Goal: Task Accomplishment & Management: Manage account settings

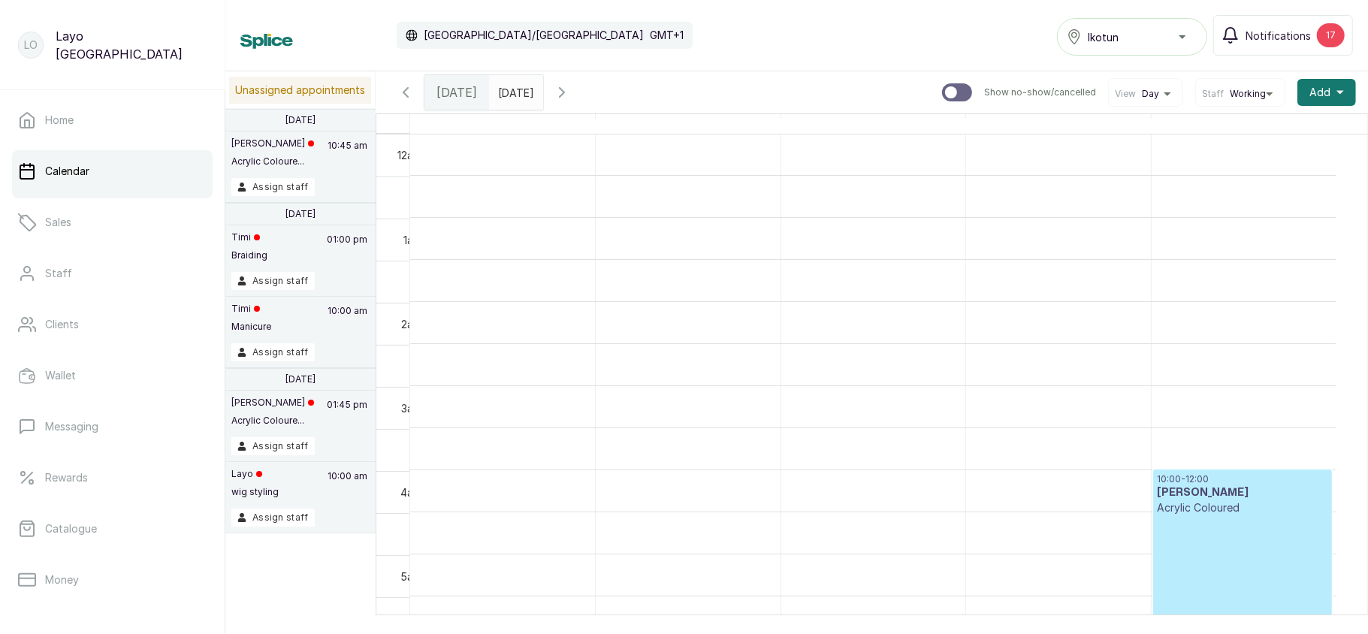
scroll to position [506, 0]
click at [148, 122] on link "Home" at bounding box center [112, 120] width 201 height 42
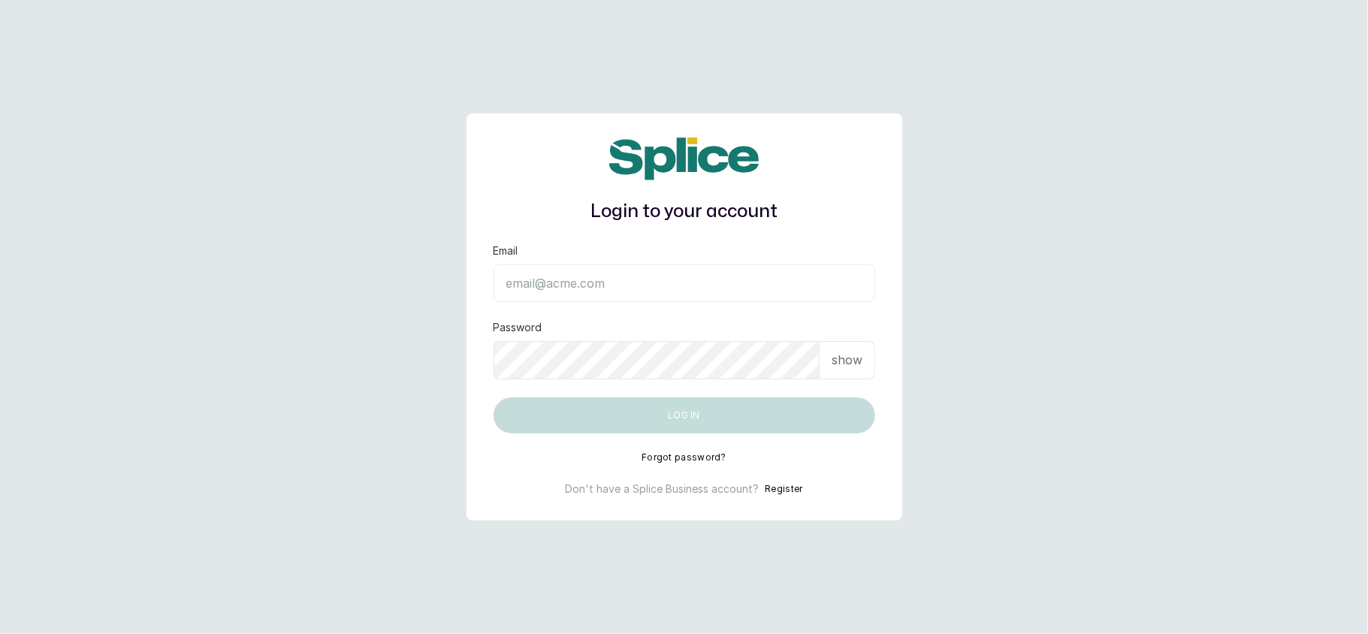
click at [784, 490] on button "Register" at bounding box center [784, 488] width 38 height 15
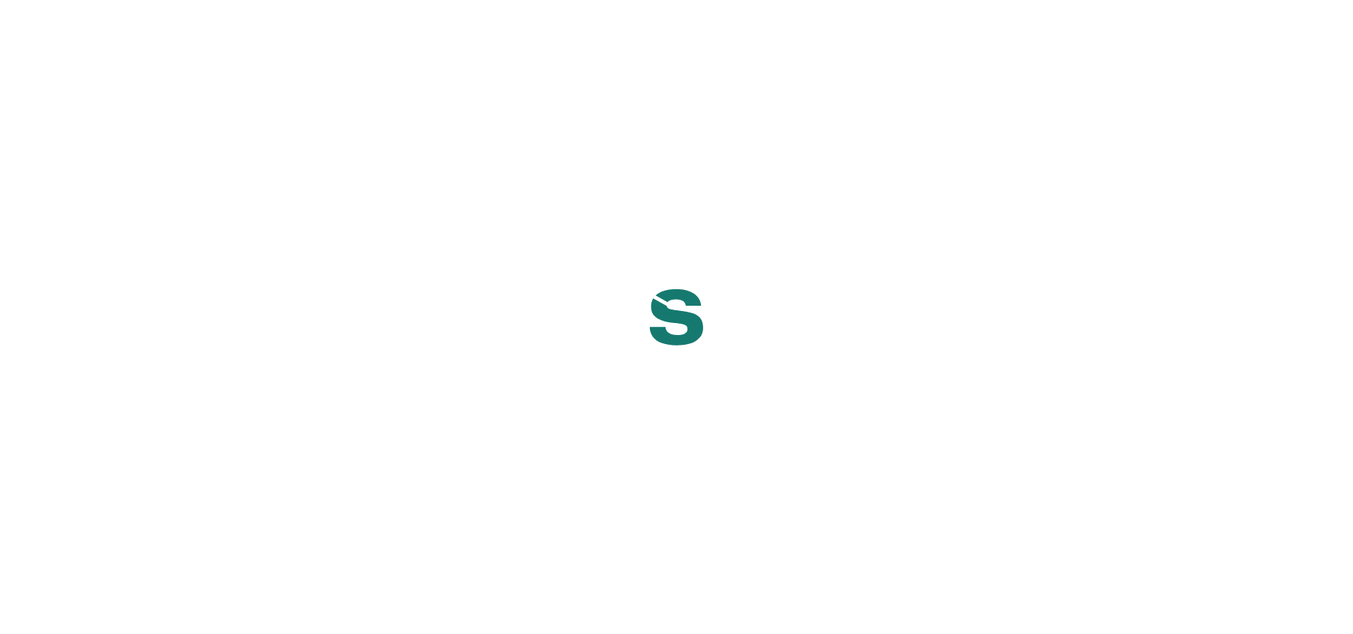
select select "NG"
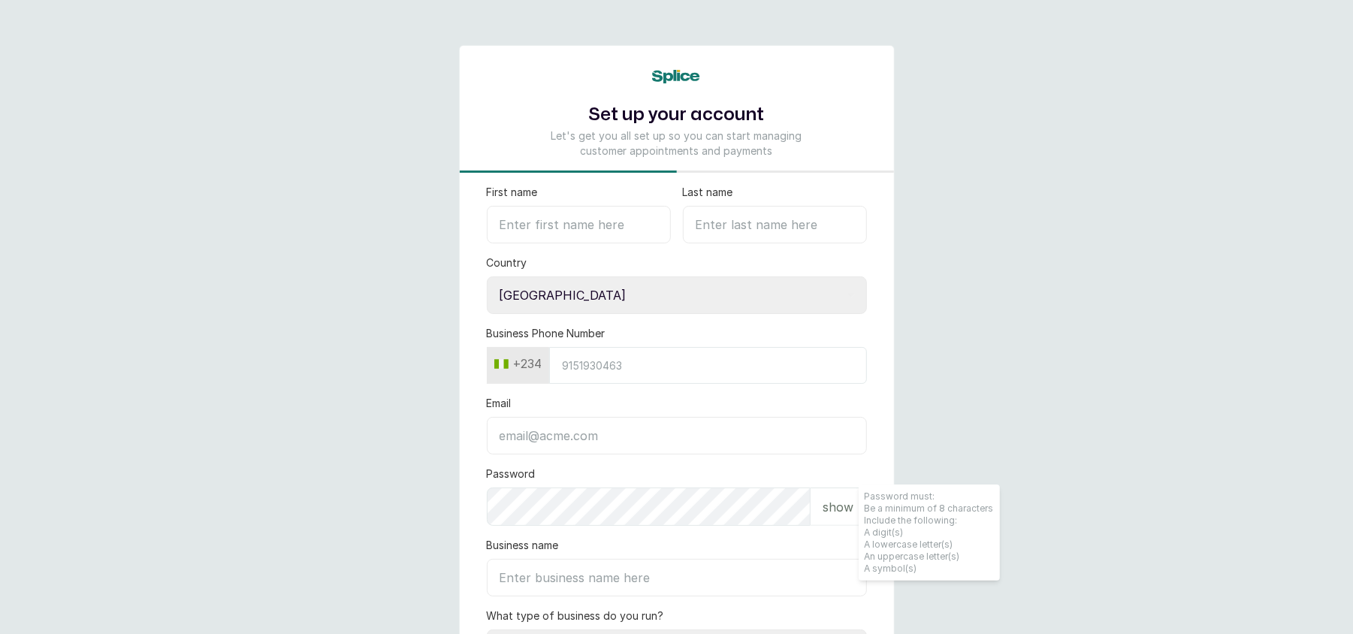
scroll to position [344, 0]
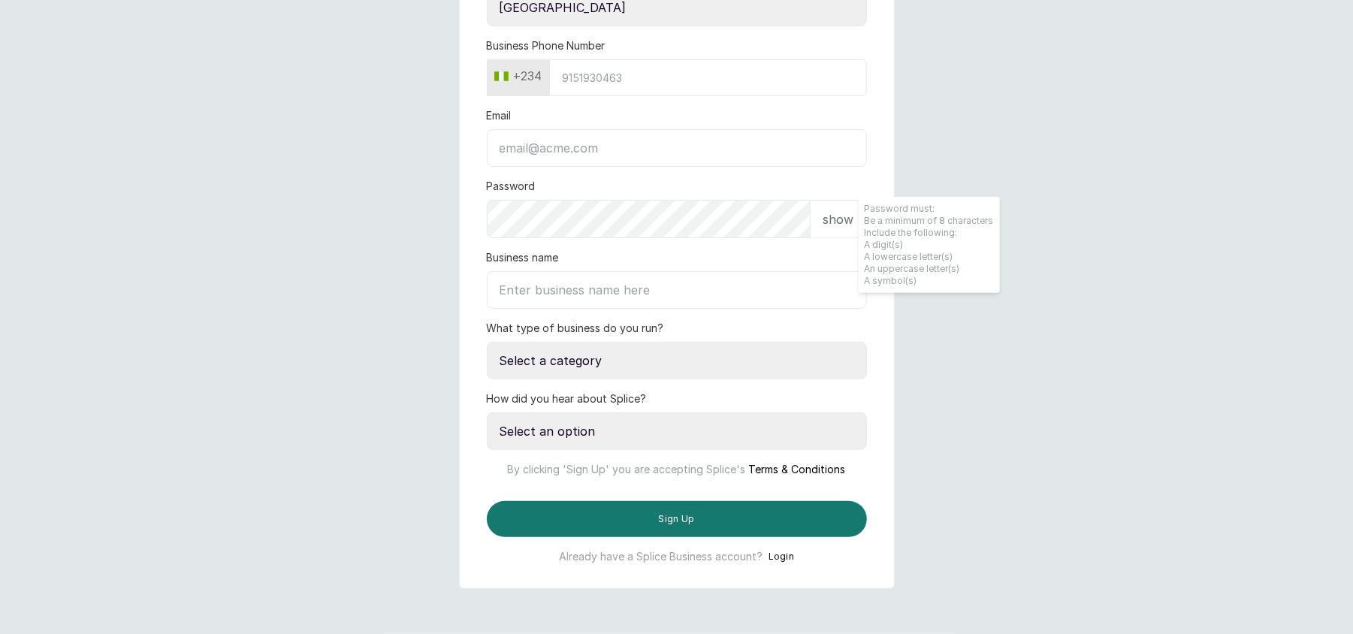
click at [780, 553] on button "Login" at bounding box center [781, 556] width 26 height 15
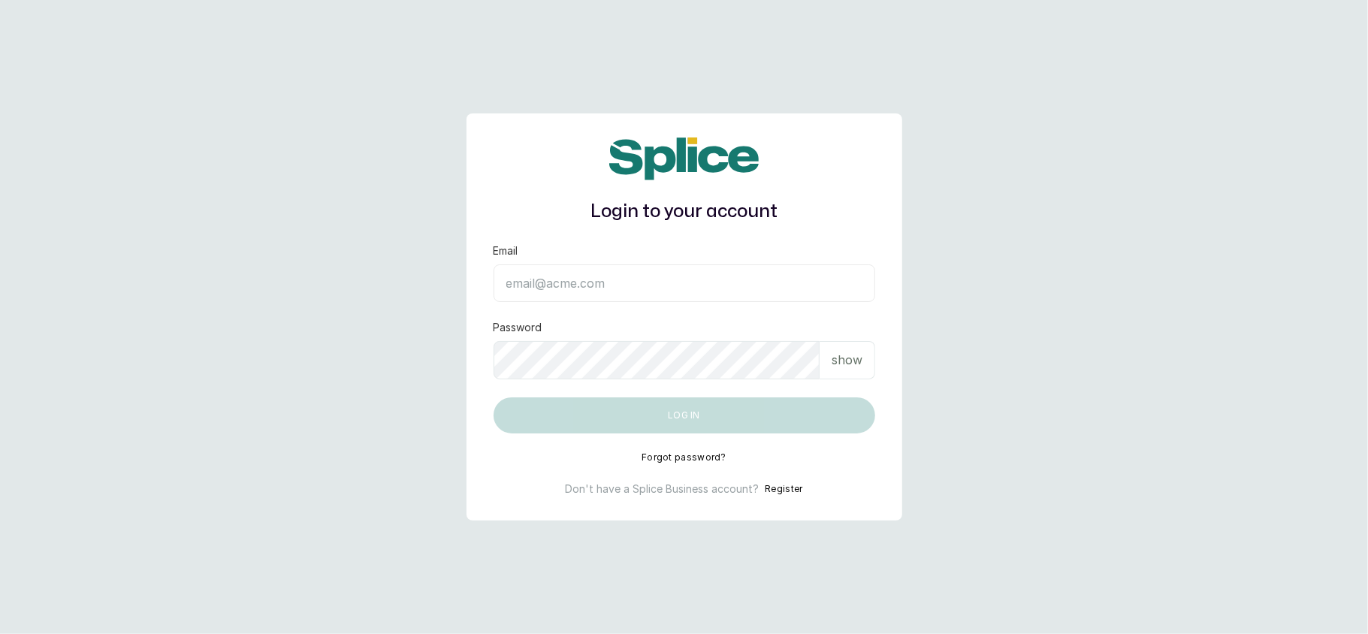
click at [625, 286] on input "Email" at bounding box center [684, 283] width 382 height 38
type input "[EMAIL_ADDRESS][DOMAIN_NAME]"
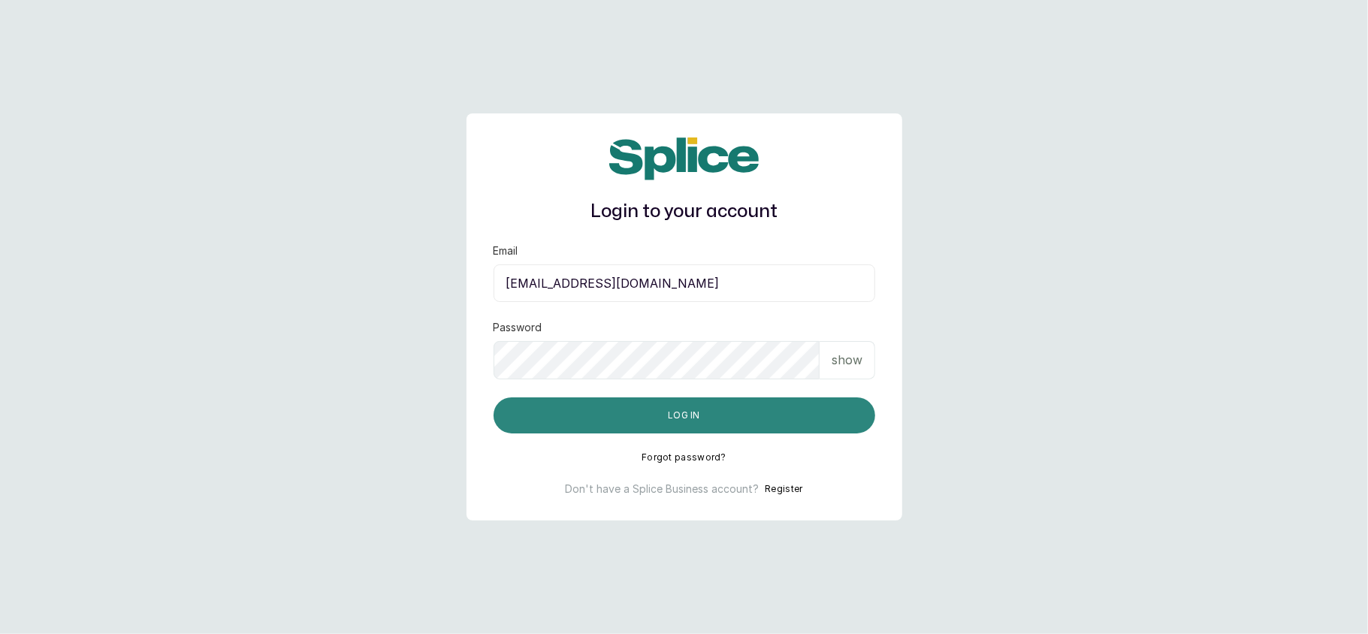
click at [698, 415] on button "Log in" at bounding box center [684, 415] width 382 height 36
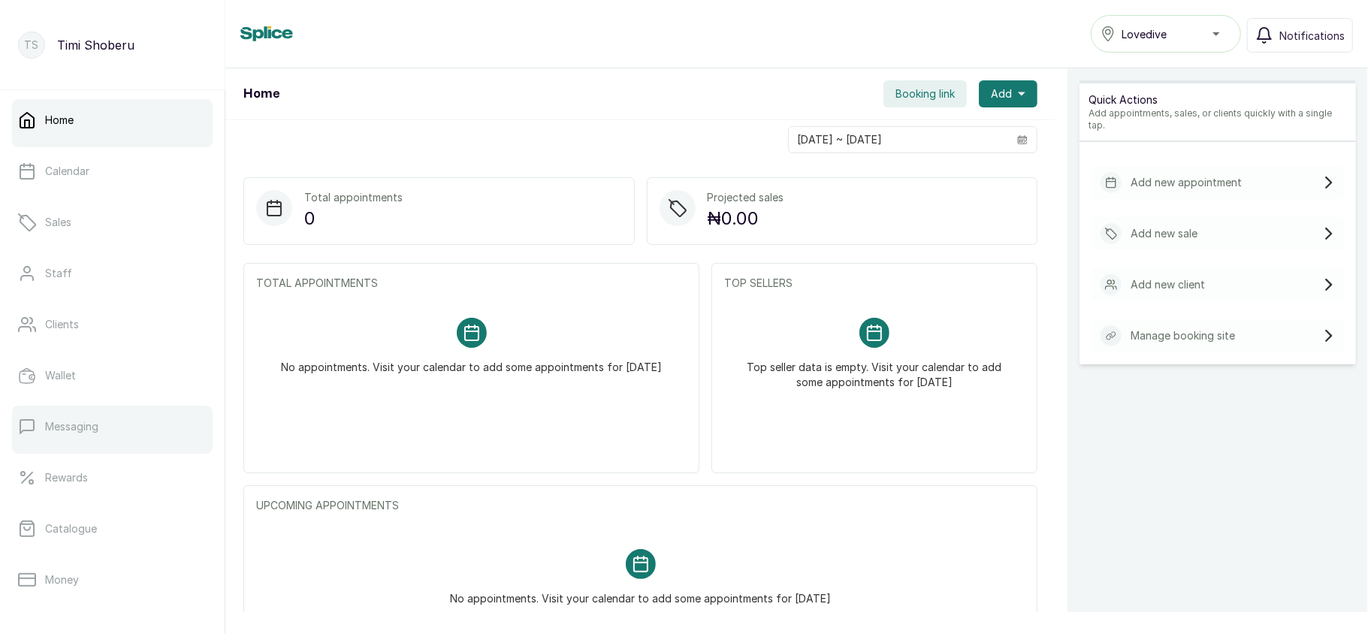
click at [95, 424] on p "Messaging" at bounding box center [71, 426] width 53 height 15
